Goal: Task Accomplishment & Management: Use online tool/utility

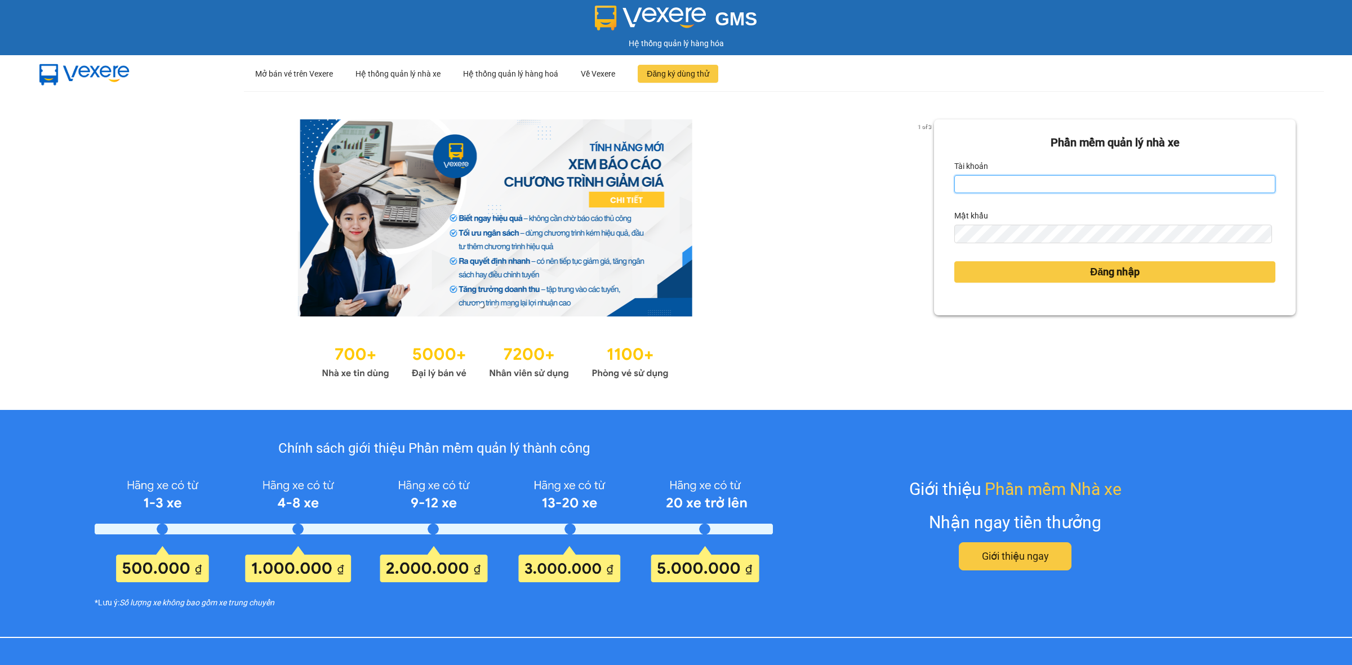
click at [978, 182] on input "Tài khoản" at bounding box center [1114, 184] width 321 height 18
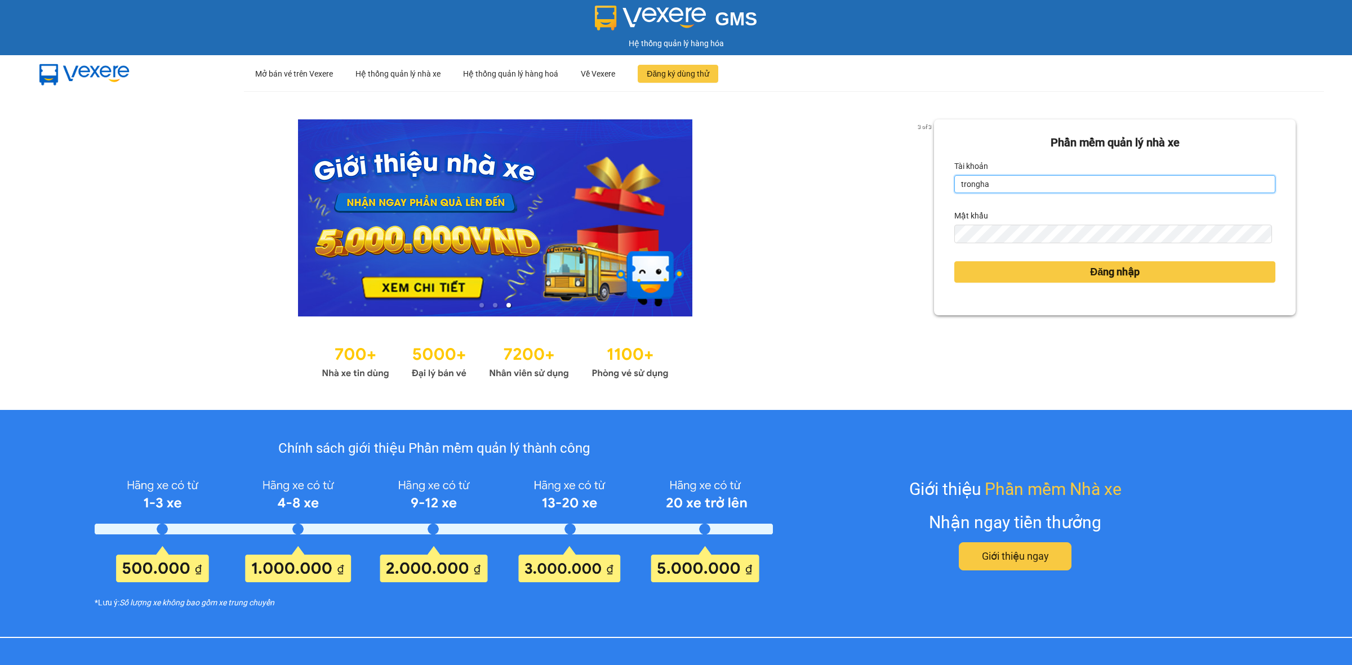
type input "tronghadong.longhoan"
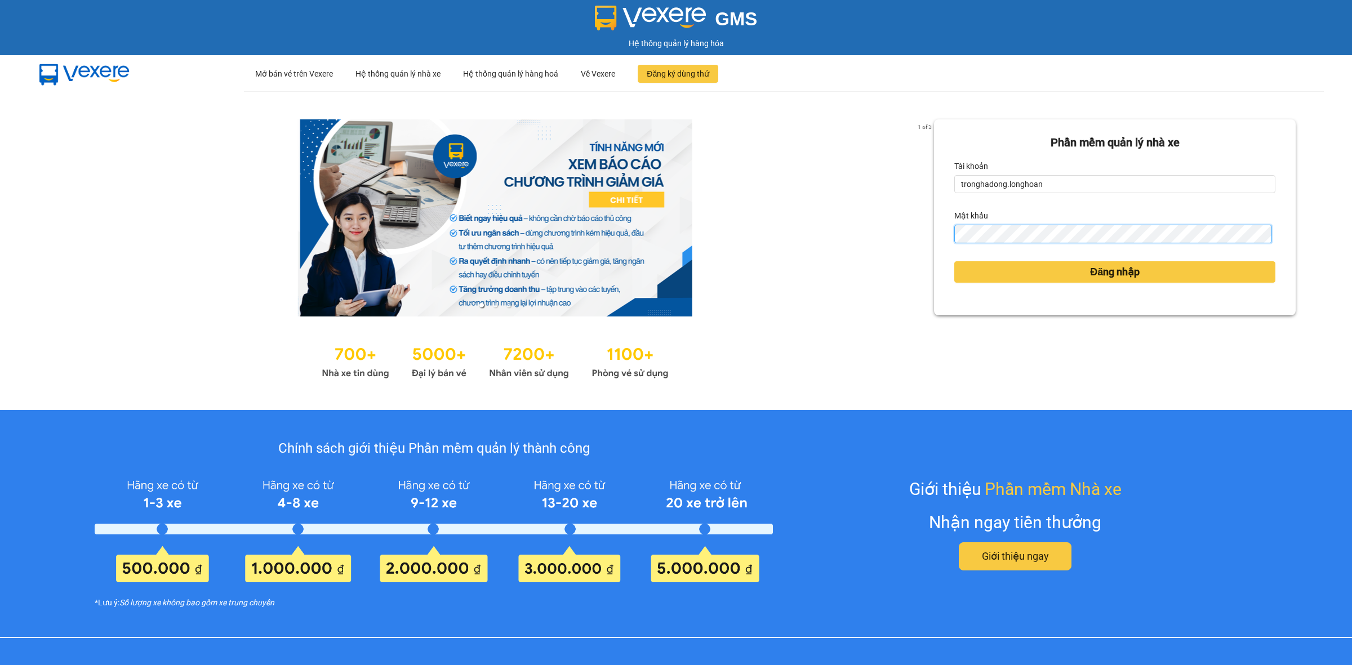
click at [954, 261] on button "Đăng nhập" at bounding box center [1114, 271] width 321 height 21
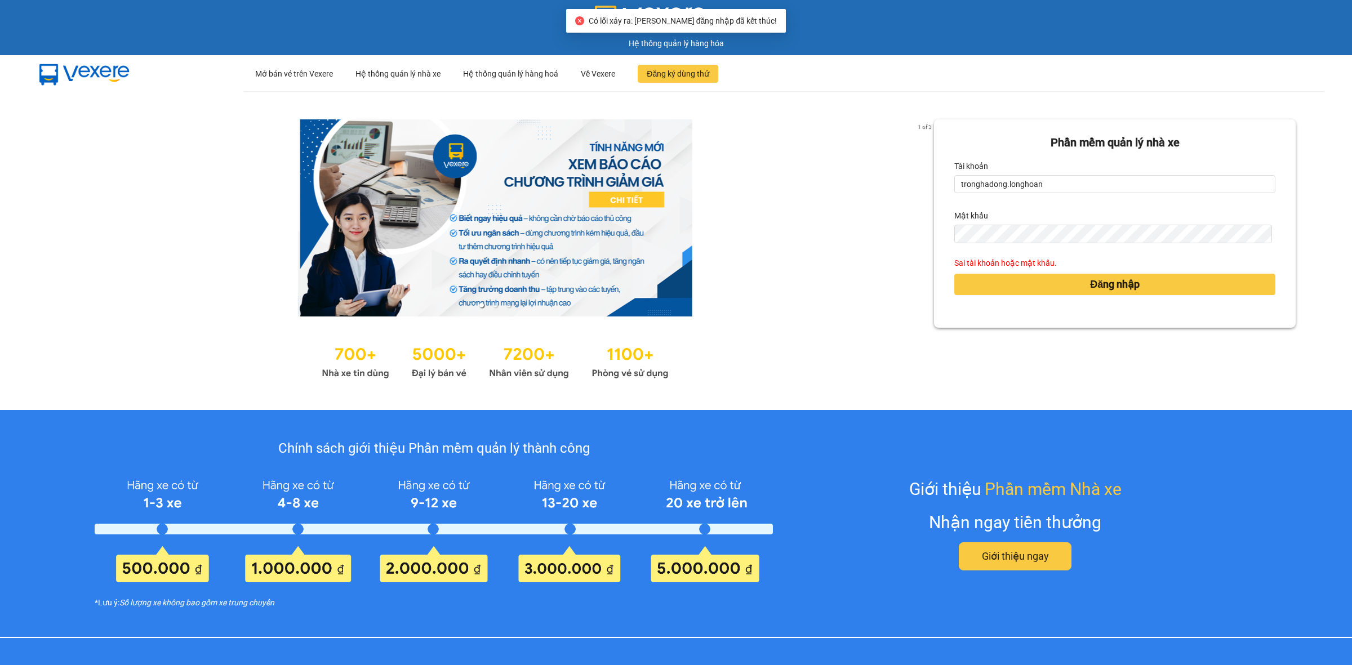
drag, startPoint x: 998, startPoint y: 223, endPoint x: 984, endPoint y: 224, distance: 13.6
click at [984, 224] on div "Mật khẩu" at bounding box center [1114, 216] width 321 height 18
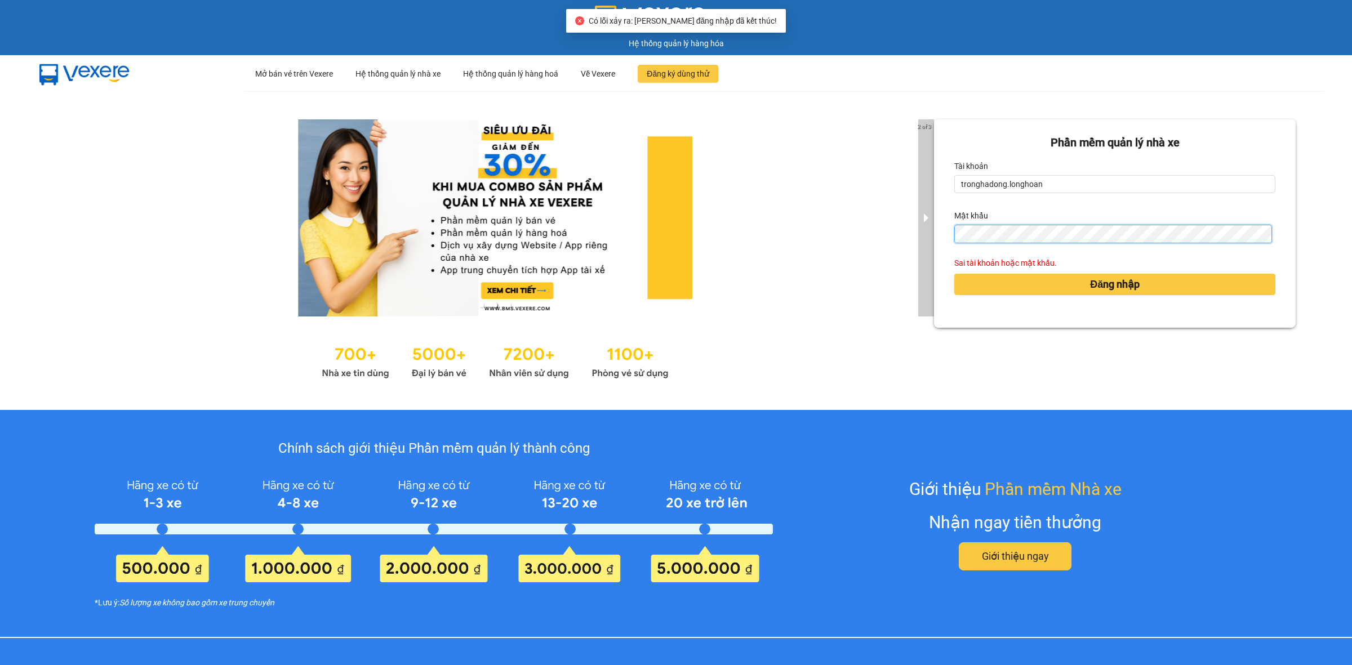
click at [922, 235] on div "2 of 3 Phần mềm quản lý nhà xe Tài khoản tronghadong.longhoan Mật khẩu Sai tài …" at bounding box center [676, 250] width 1352 height 319
click at [954, 274] on button "Đăng nhập" at bounding box center [1114, 284] width 321 height 21
click at [916, 239] on div "2 of 3 Phần mềm quản lý nhà xe Tài khoản tronghadong.longhoan Mật khẩu Sai tài …" at bounding box center [676, 250] width 1352 height 319
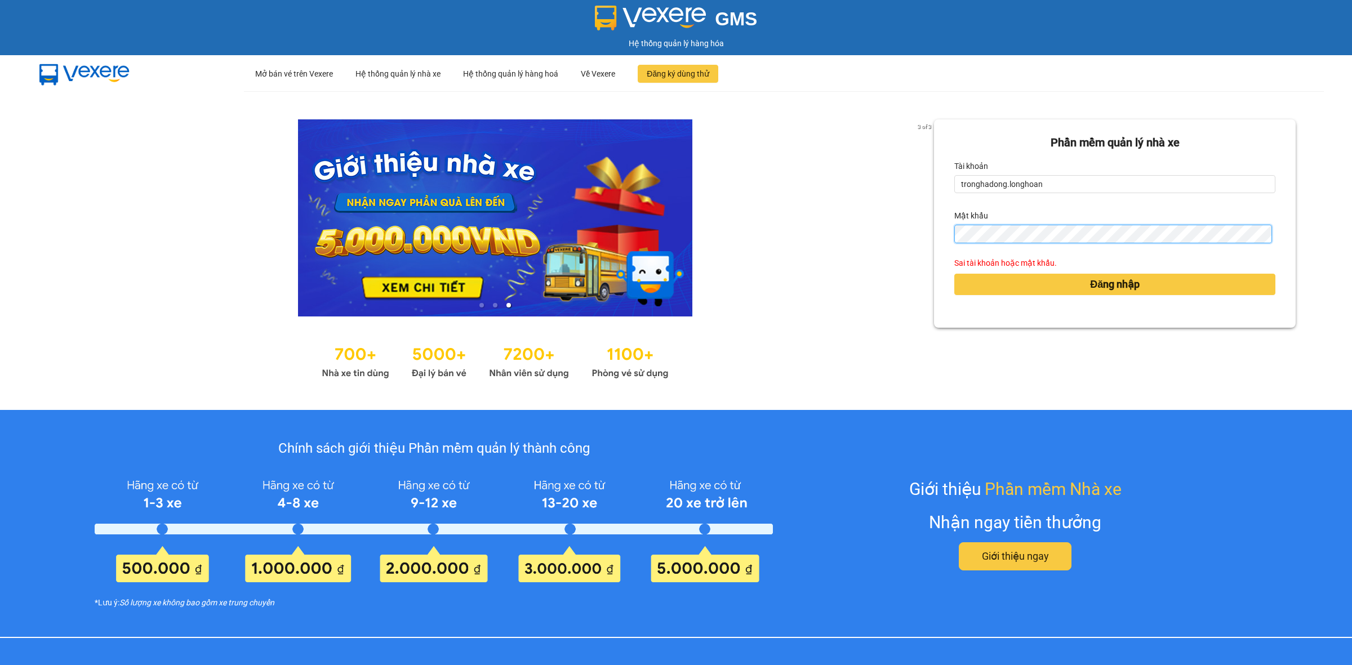
click at [954, 274] on button "Đăng nhập" at bounding box center [1114, 284] width 321 height 21
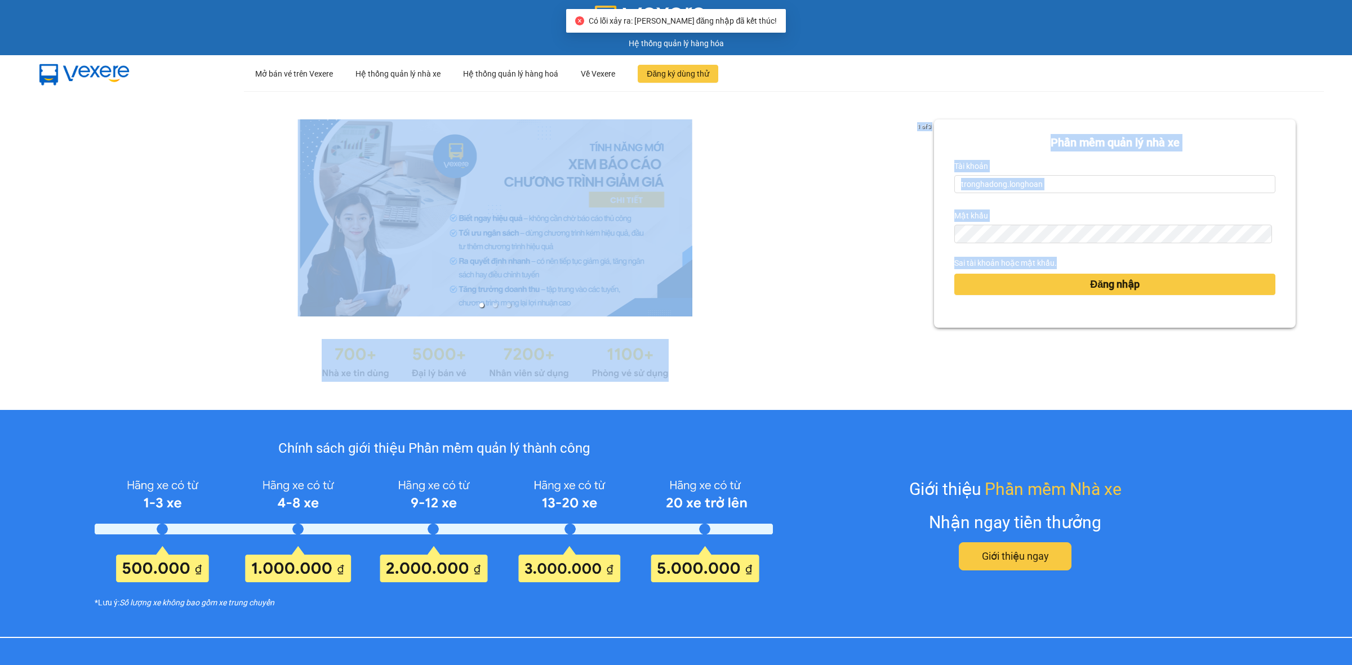
drag, startPoint x: 1051, startPoint y: 243, endPoint x: 897, endPoint y: 246, distance: 154.4
click at [897, 246] on div "1 of 3 Phần mềm quản lý nhà xe Tài khoản tronghadong.longhoan Mật khẩu Sai tài …" at bounding box center [676, 250] width 1352 height 319
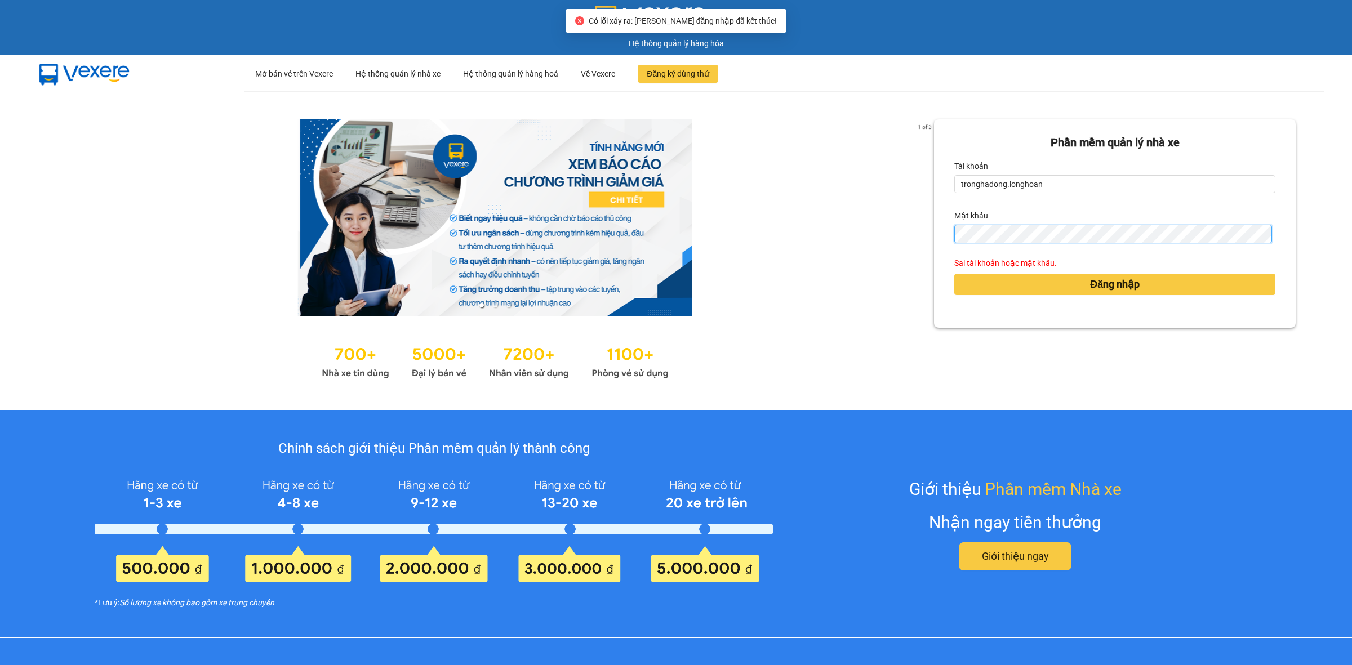
click at [905, 239] on div "1 of 3 Phần mềm quản lý nhà xe Tài khoản tronghadong.longhoan Mật khẩu Sai tài …" at bounding box center [676, 250] width 1352 height 319
click at [954, 274] on button "Đăng nhập" at bounding box center [1114, 284] width 321 height 21
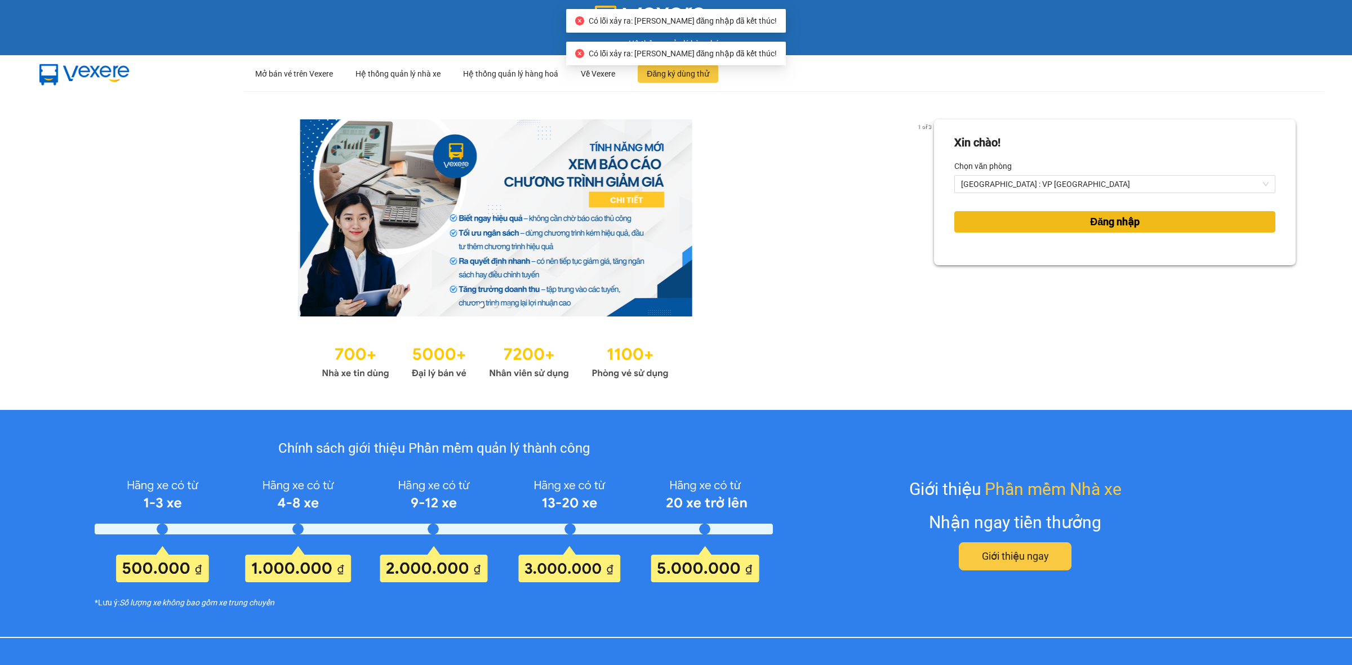
click at [1023, 217] on button "Đăng nhập" at bounding box center [1114, 221] width 321 height 21
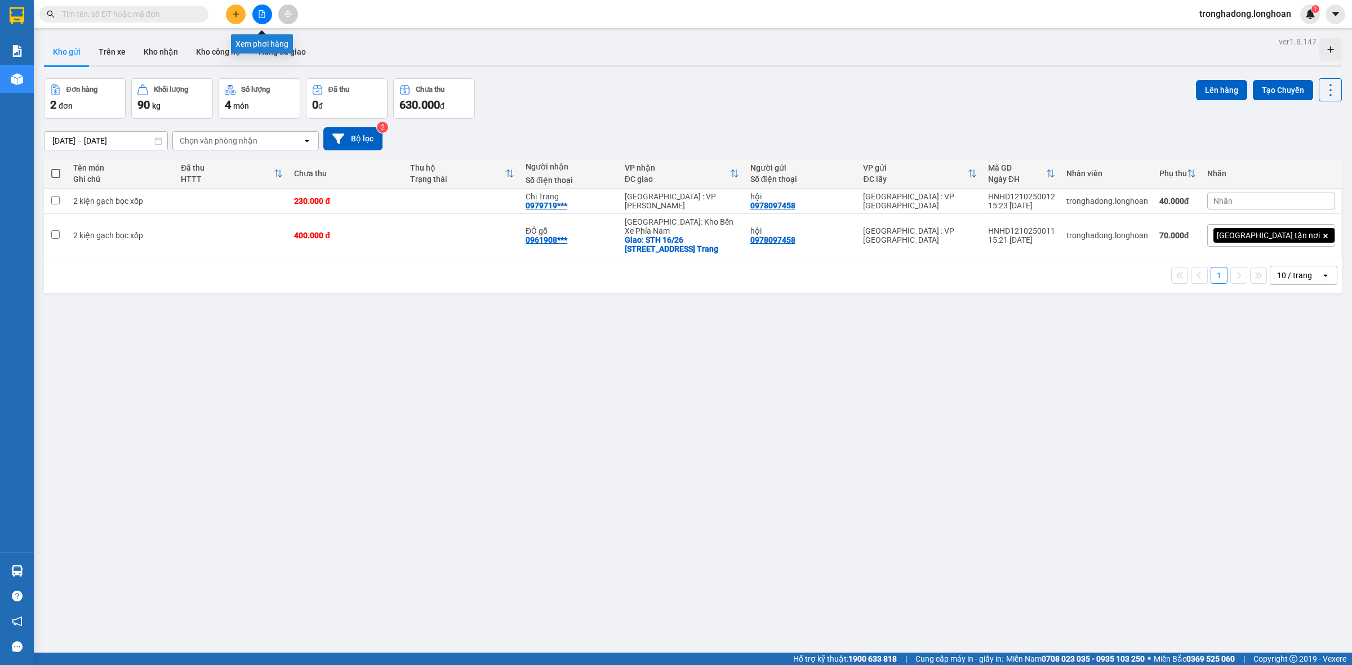
click at [264, 14] on icon "file-add" at bounding box center [262, 14] width 8 height 8
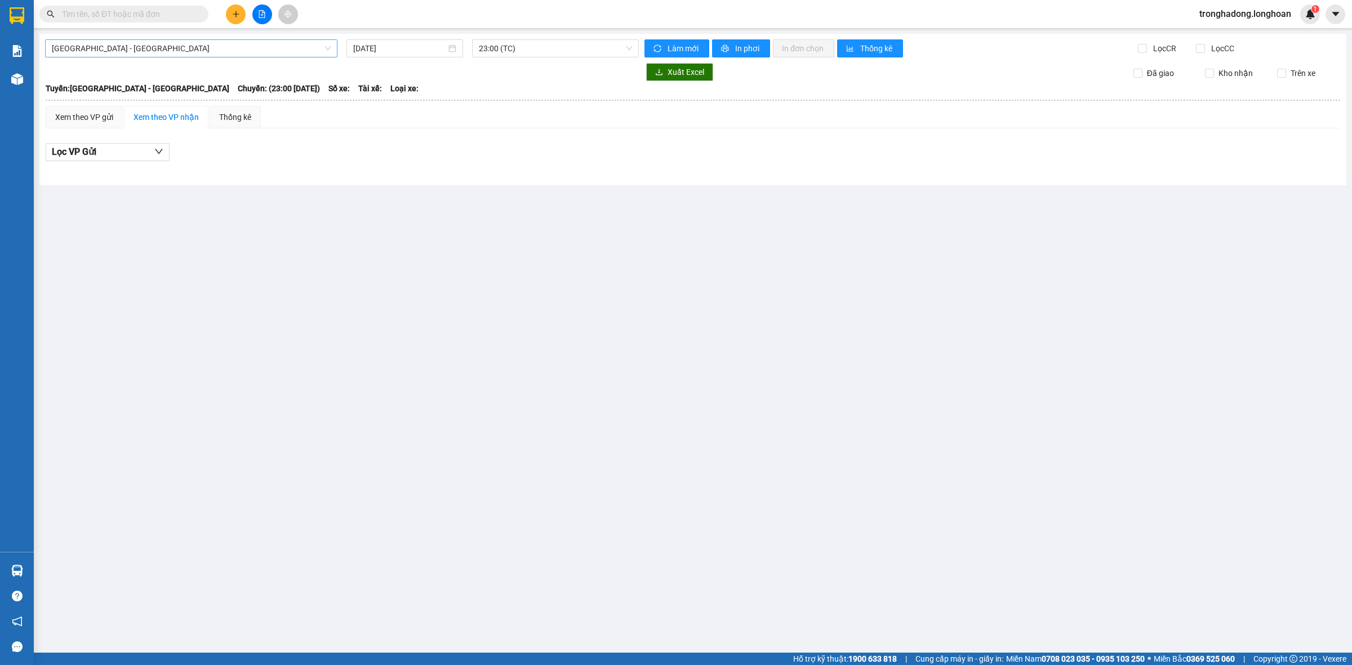
click at [228, 51] on span "[GEOGRAPHIC_DATA] - [GEOGRAPHIC_DATA]" at bounding box center [191, 48] width 279 height 17
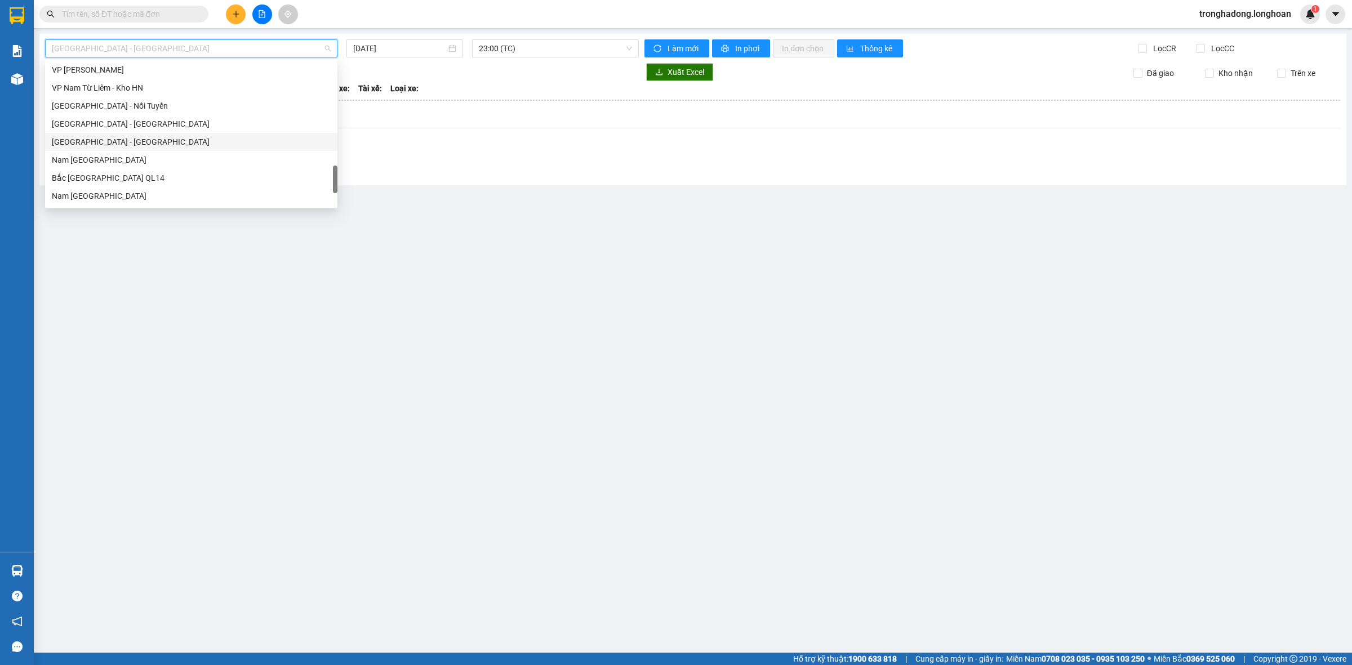
scroll to position [634, 0]
click at [99, 103] on div "VP Hà Đông - Kho HN" at bounding box center [191, 104] width 279 height 12
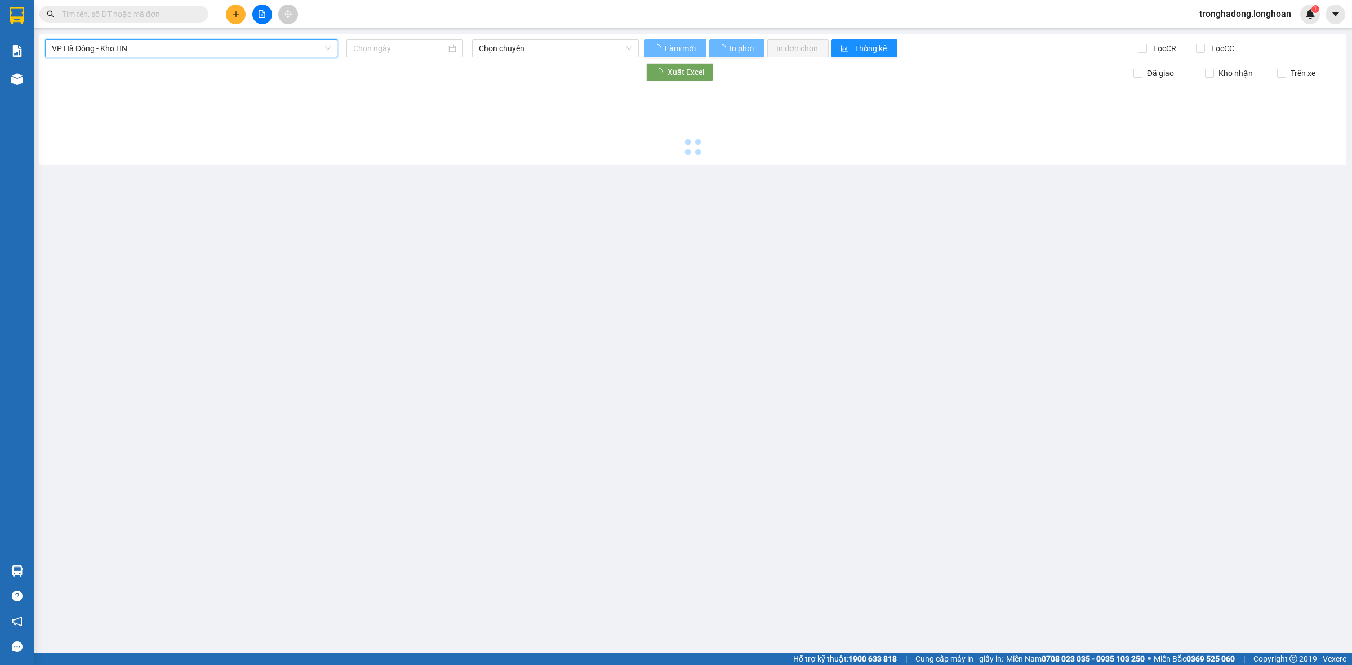
type input "13/10/2025"
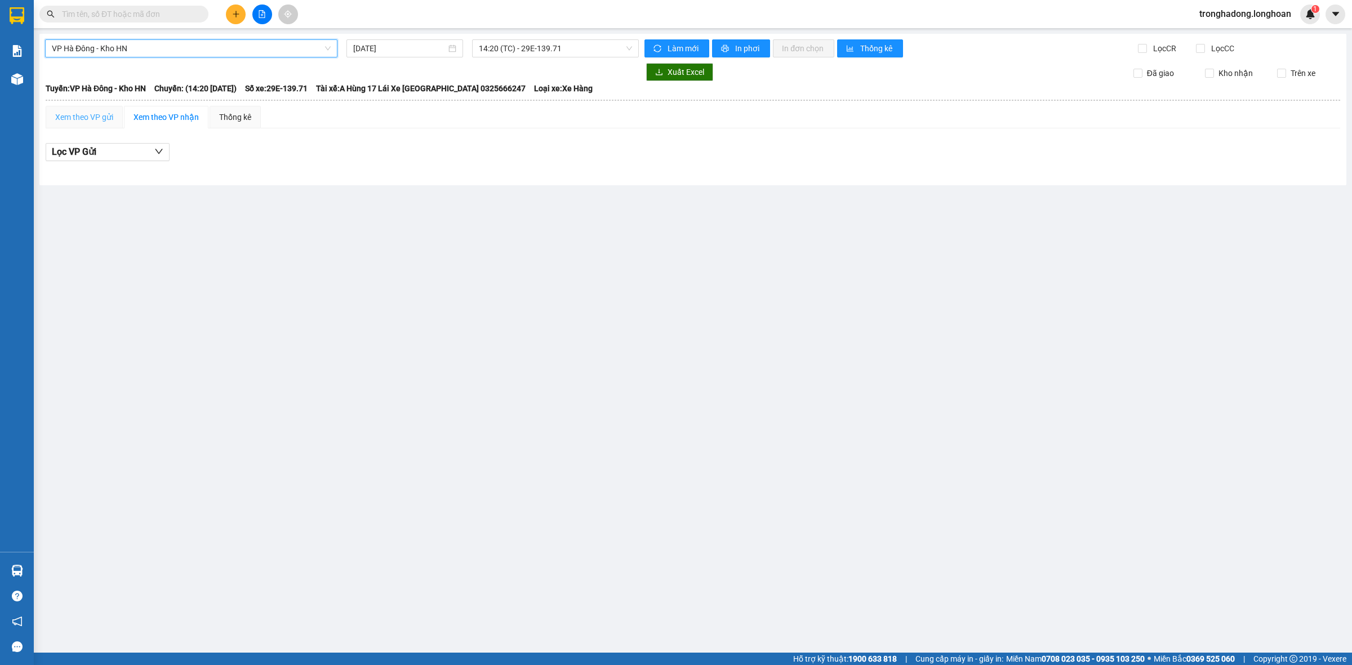
click at [114, 116] on div "Xem theo VP gửi" at bounding box center [84, 117] width 77 height 23
click at [399, 52] on input "13/10/2025" at bounding box center [399, 48] width 93 height 12
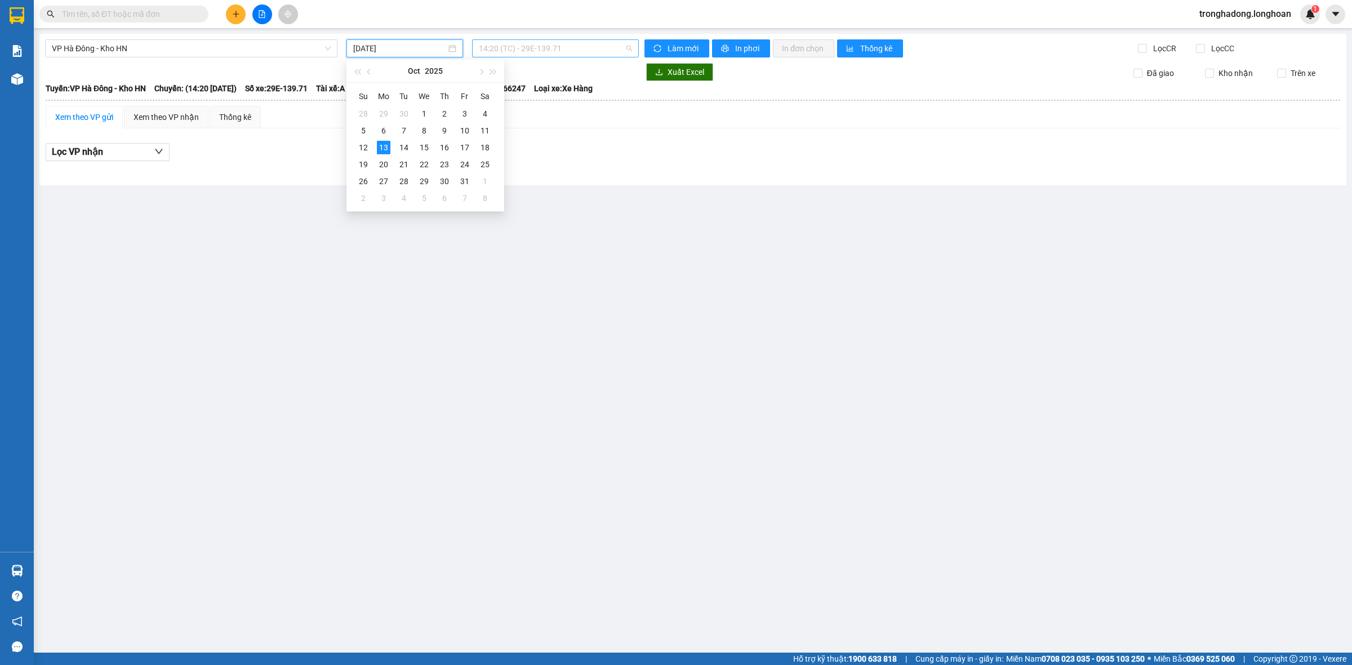
click at [529, 46] on span "14:20 (TC) - 29E-139.71" at bounding box center [555, 48] width 153 height 17
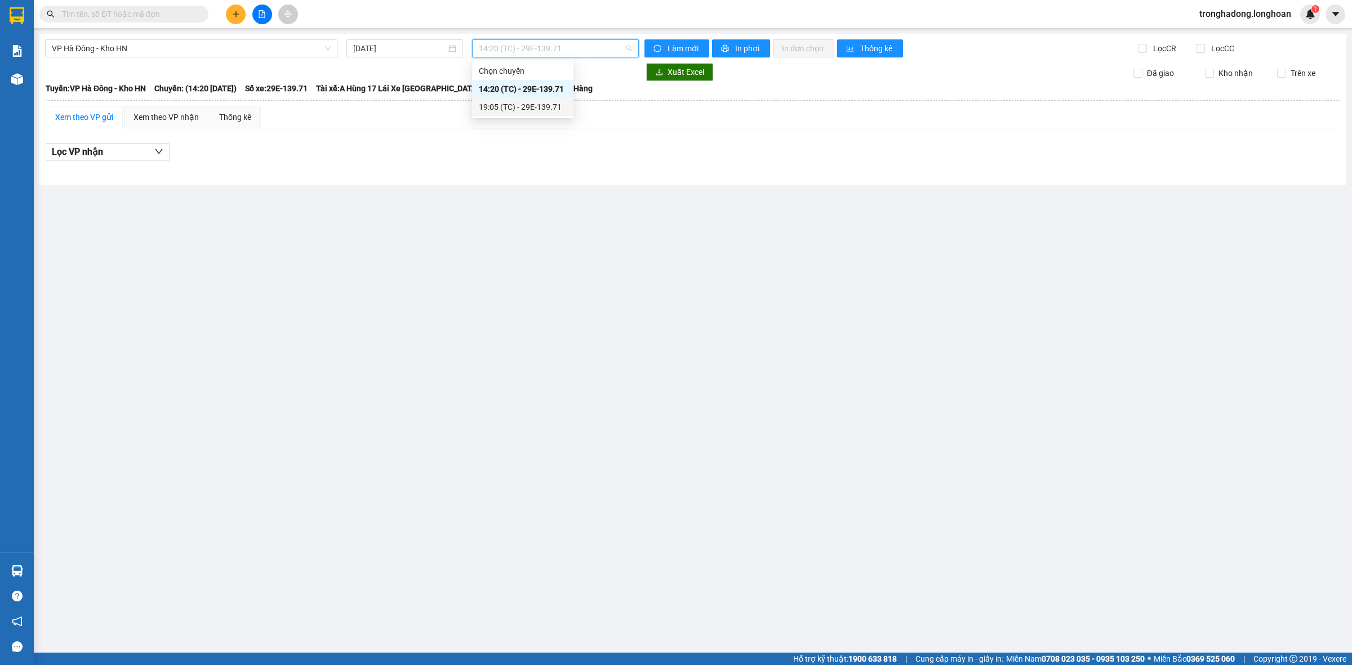
click at [501, 107] on div "19:05 (TC) - 29E-139.71" at bounding box center [523, 107] width 88 height 12
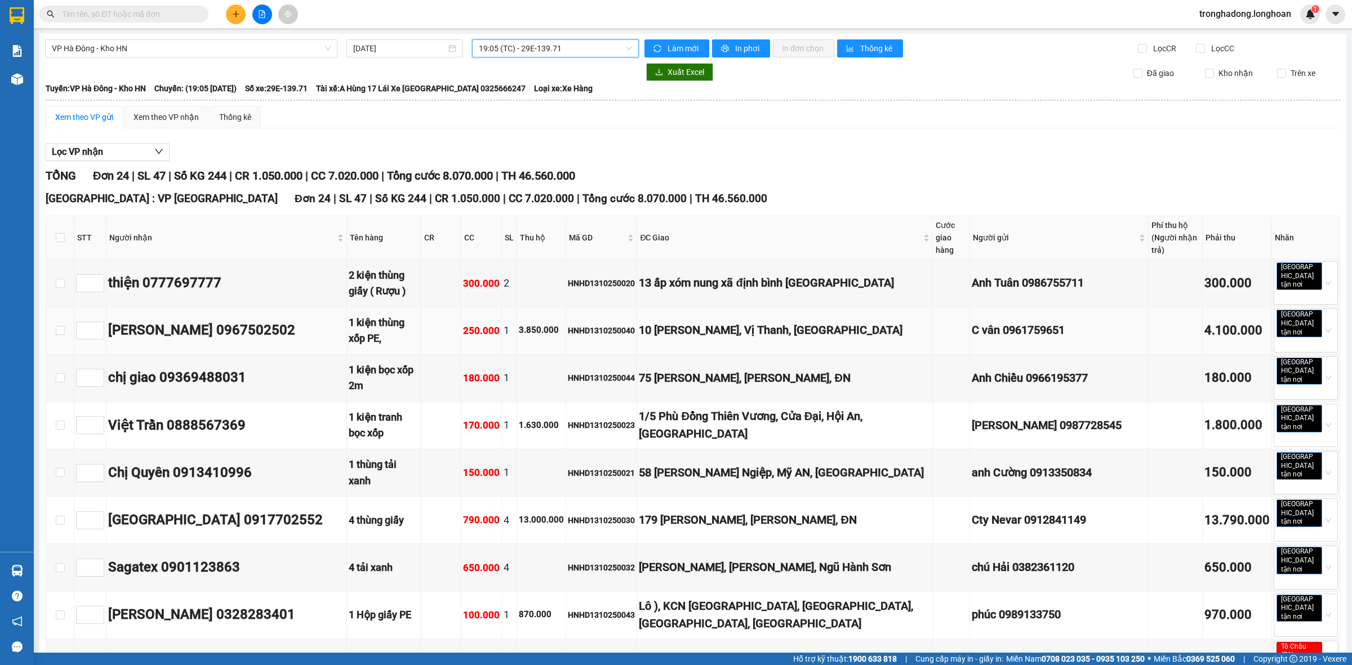
scroll to position [70, 0]
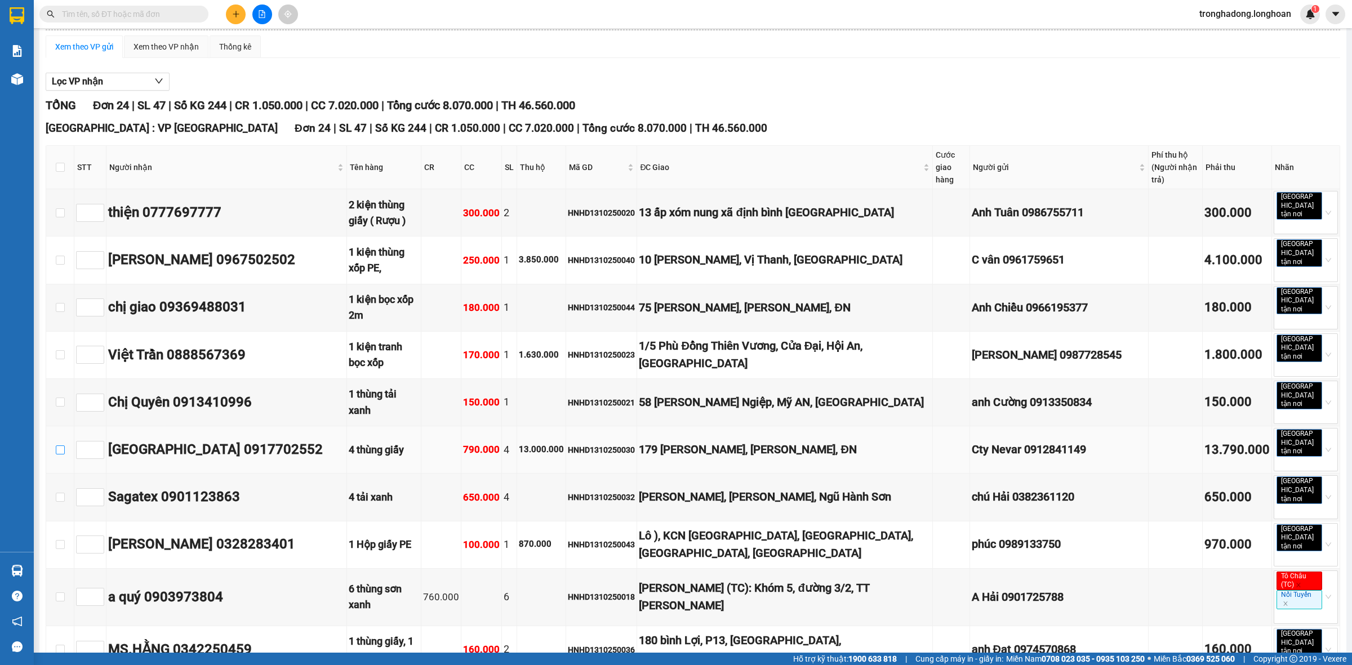
click at [63, 446] on input "checkbox" at bounding box center [60, 450] width 9 height 9
checkbox input "true"
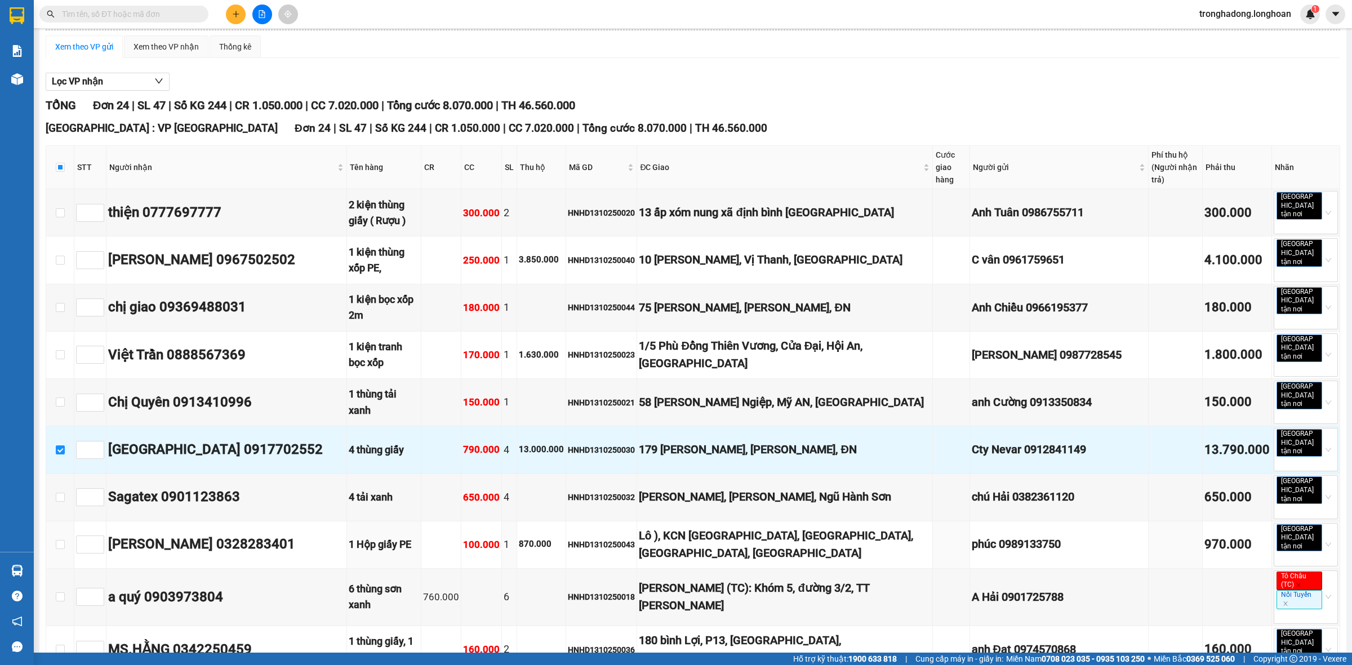
scroll to position [601, 0]
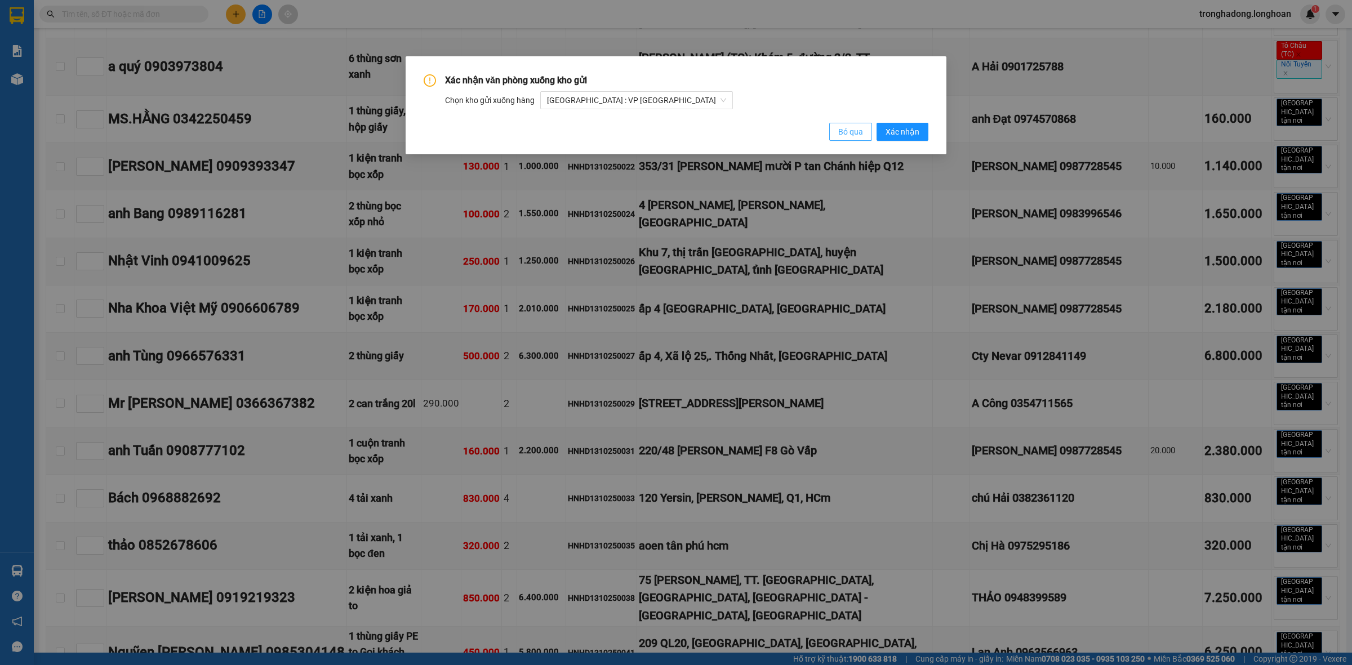
click at [855, 139] on button "Bỏ qua" at bounding box center [850, 132] width 43 height 18
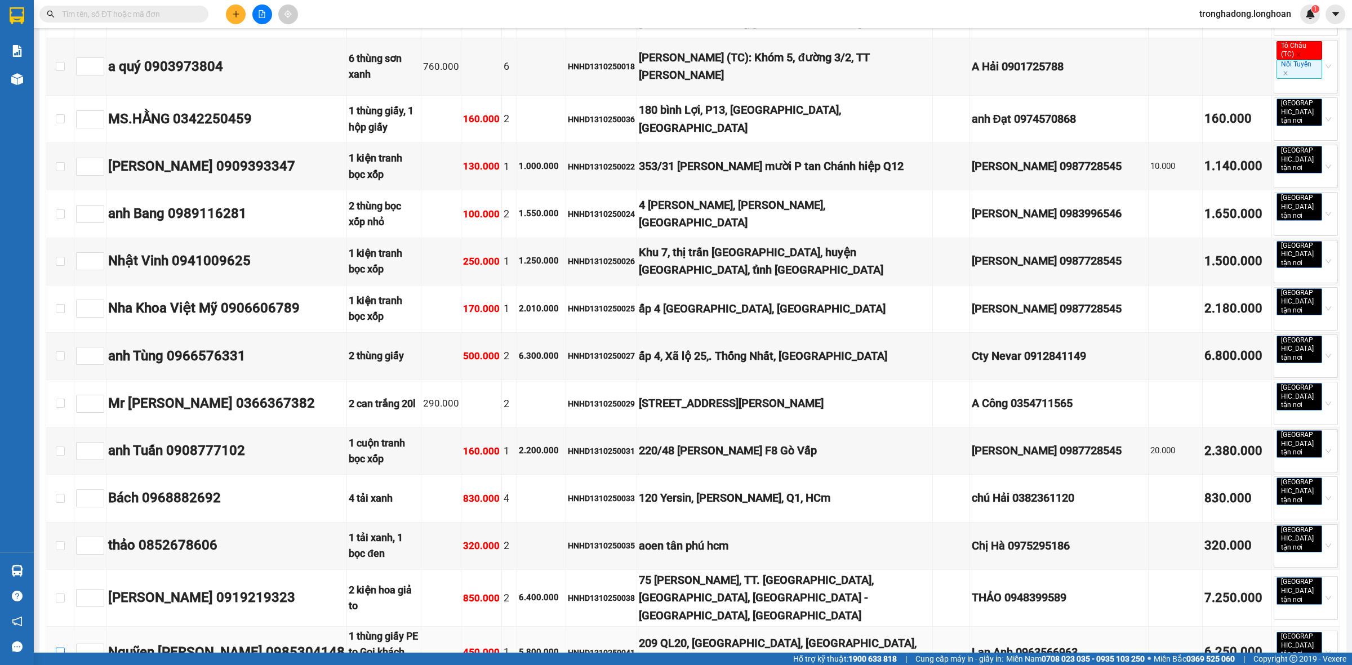
click at [56, 648] on input "checkbox" at bounding box center [60, 652] width 9 height 9
checkbox input "true"
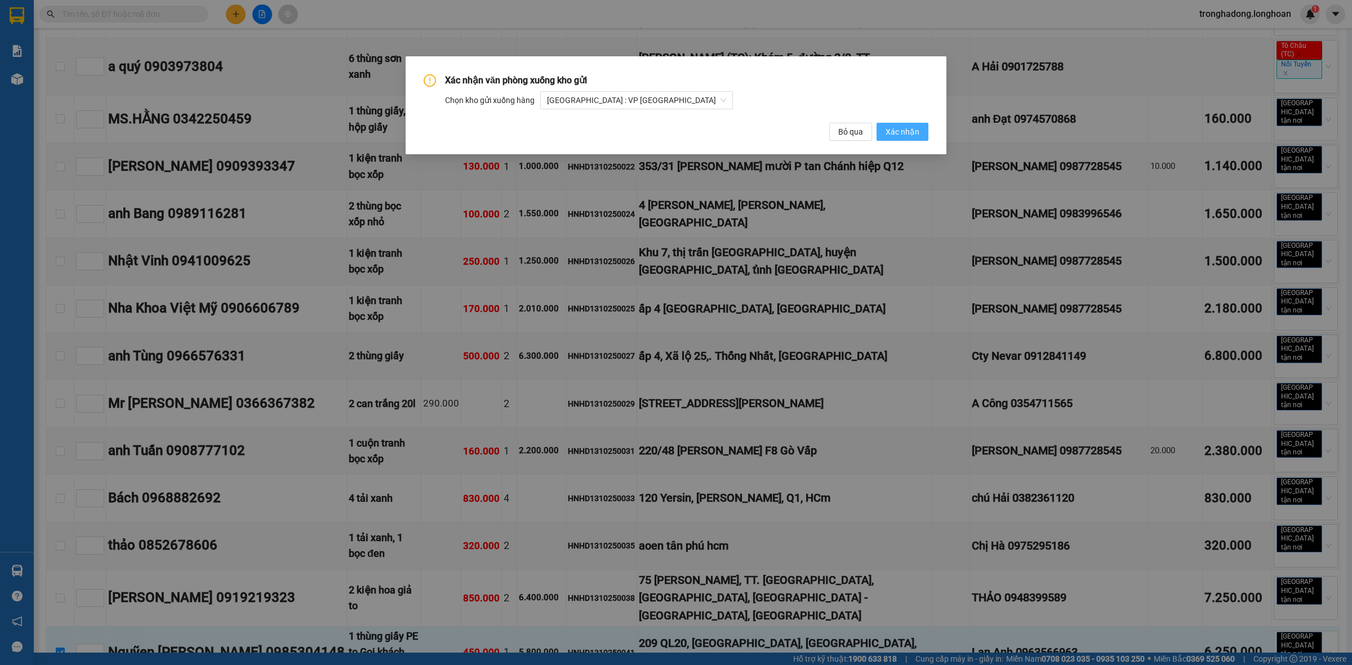
click at [896, 132] on span "Xác nhận" at bounding box center [903, 132] width 34 height 12
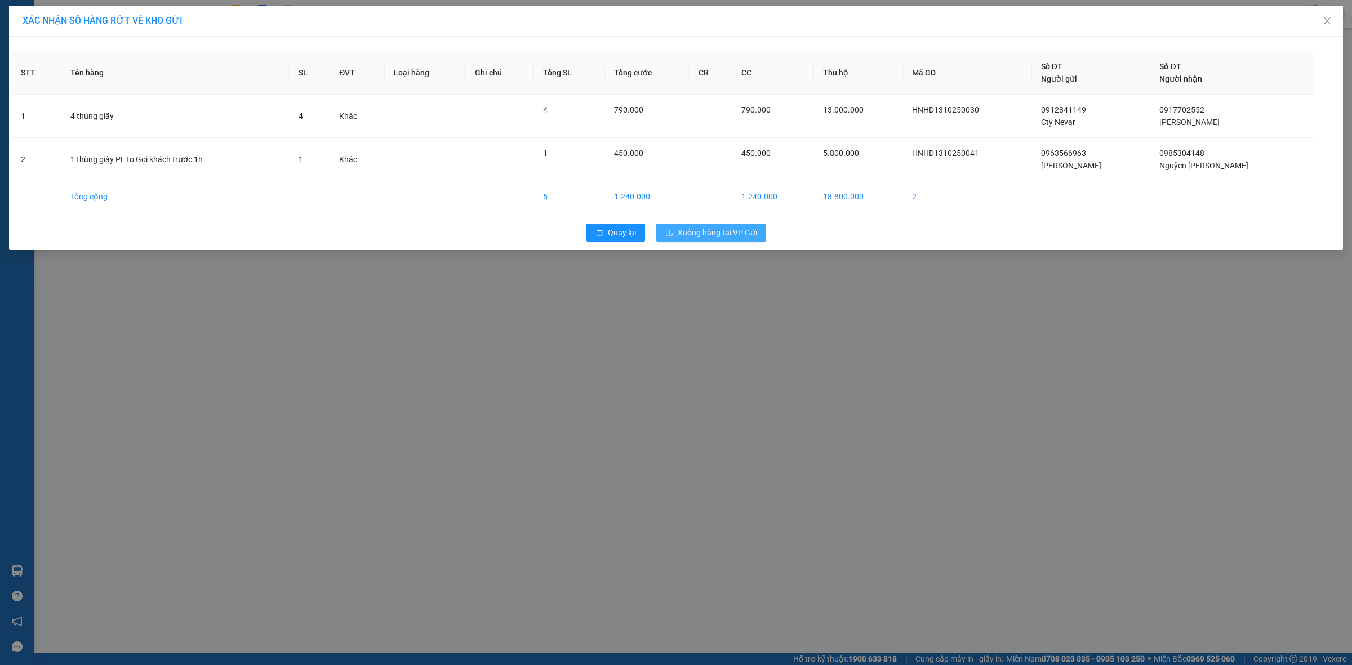
click at [693, 232] on span "Xuống hàng tại VP Gửi" at bounding box center [717, 233] width 79 height 12
